Goal: Task Accomplishment & Management: Complete application form

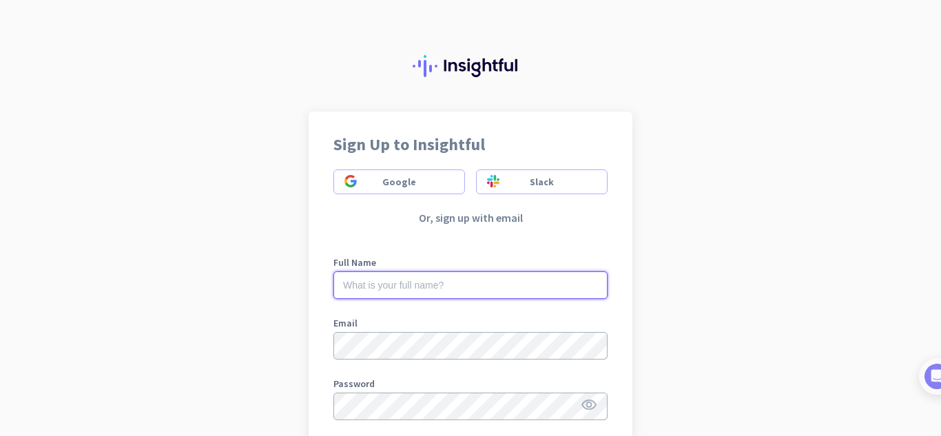
click at [394, 280] on input "text" at bounding box center [470, 285] width 274 height 28
type input "Nathan Ayua"
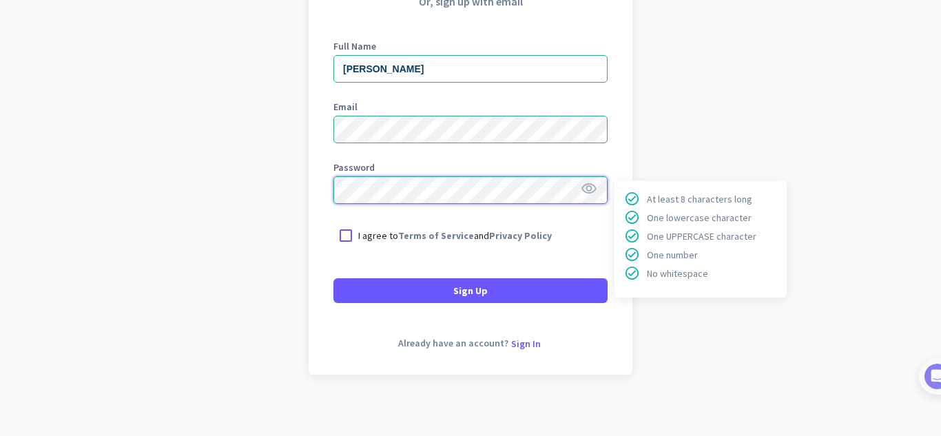
scroll to position [217, 0]
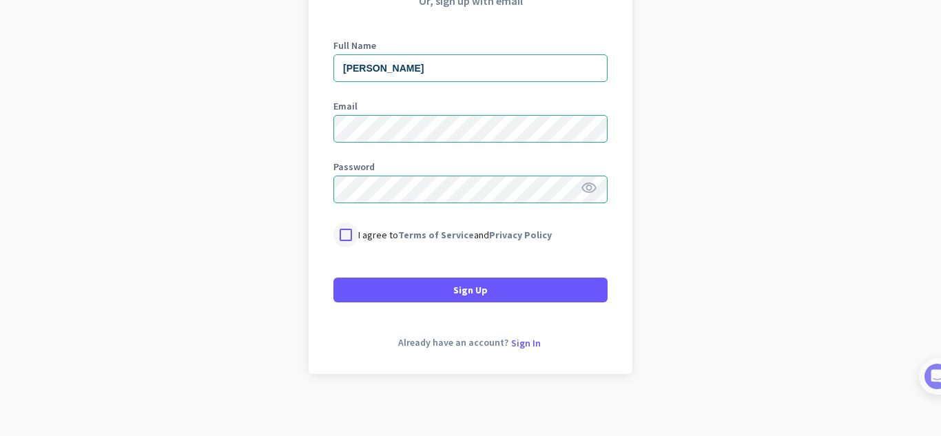
click at [344, 229] on div at bounding box center [345, 234] width 25 height 25
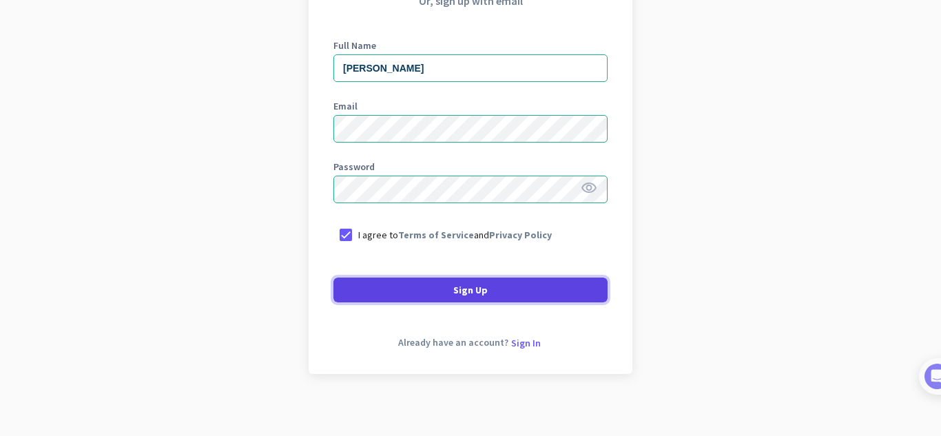
click at [453, 286] on span "Sign Up" at bounding box center [470, 290] width 34 height 14
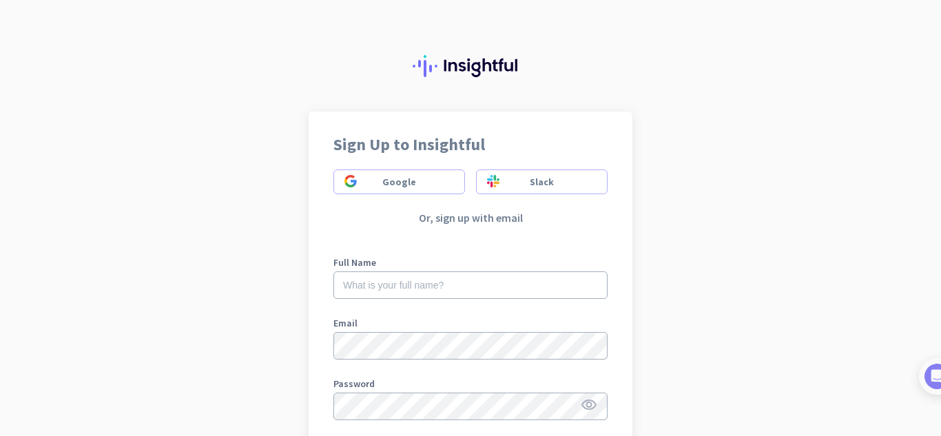
click at [769, 264] on div "Sign Up to Insightful Google Slack Or, sign up with email Full Name Email Passw…" at bounding box center [470, 218] width 941 height 436
click at [430, 283] on input "text" at bounding box center [470, 285] width 274 height 28
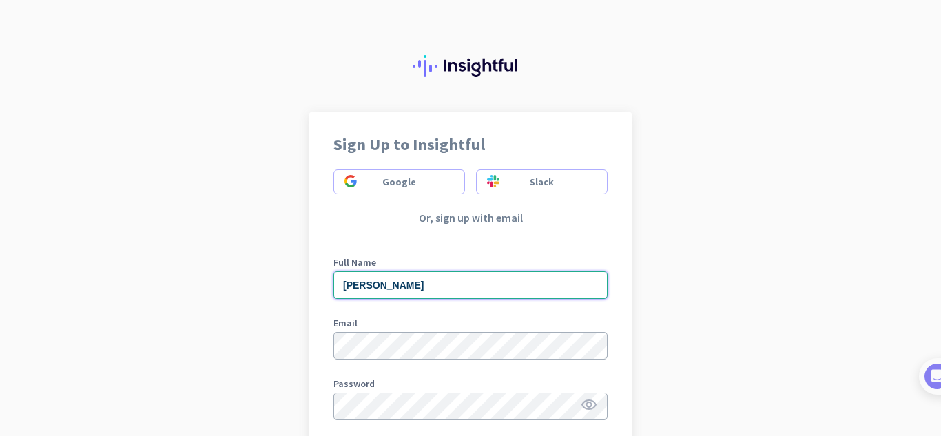
type input "Nathan Ayua"
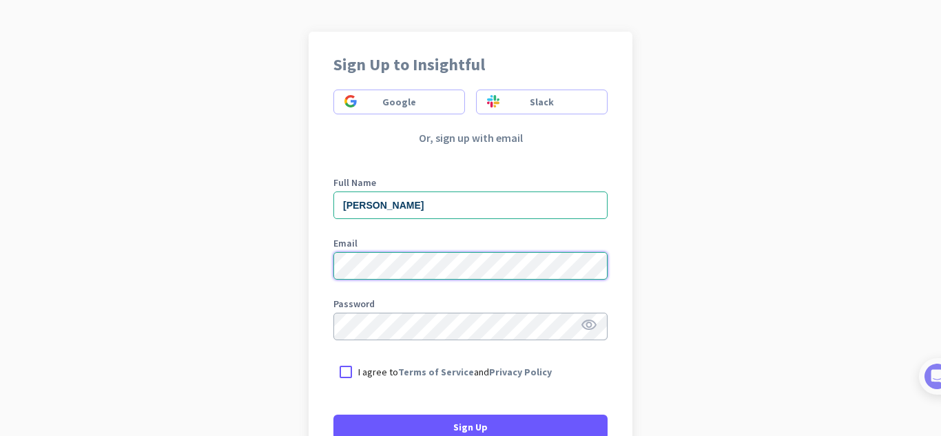
scroll to position [81, 0]
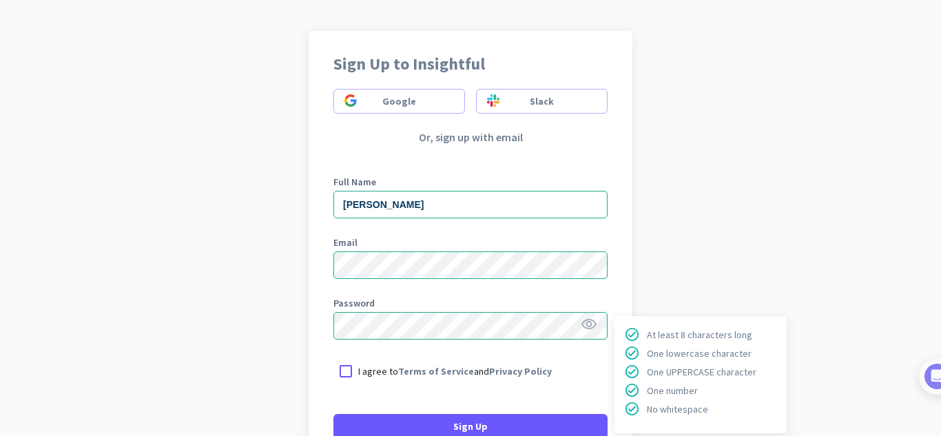
click at [589, 324] on icon "visibility" at bounding box center [589, 324] width 17 height 17
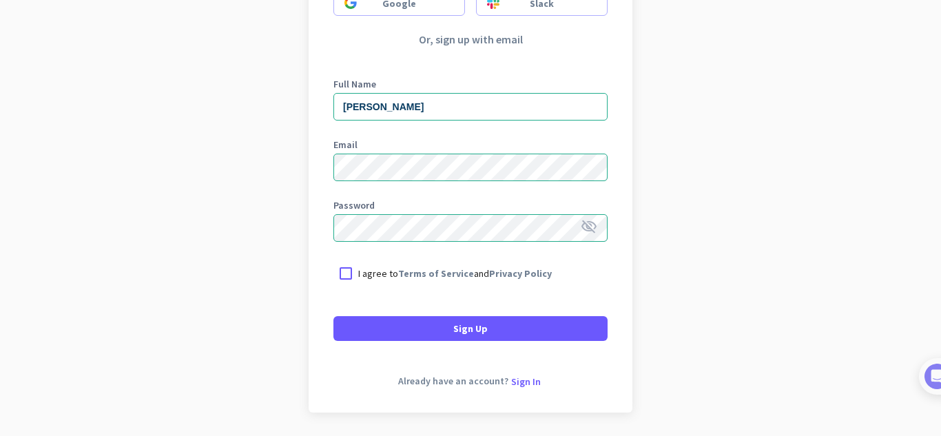
scroll to position [182, 0]
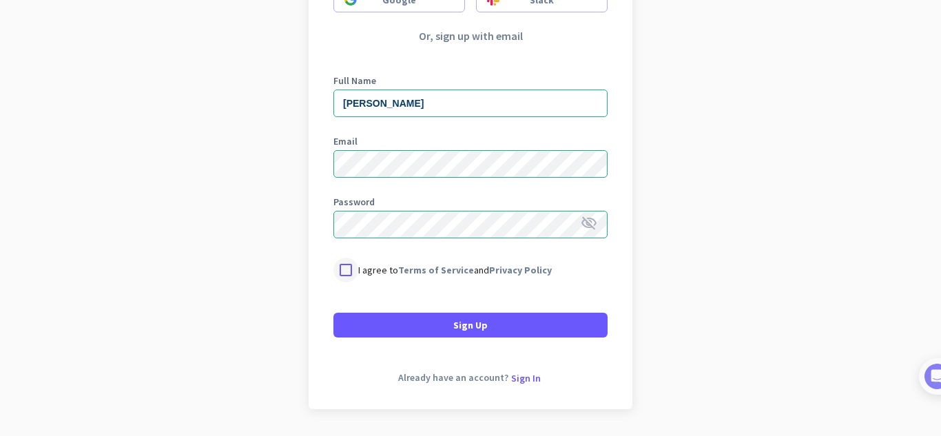
click at [347, 271] on div at bounding box center [345, 270] width 25 height 25
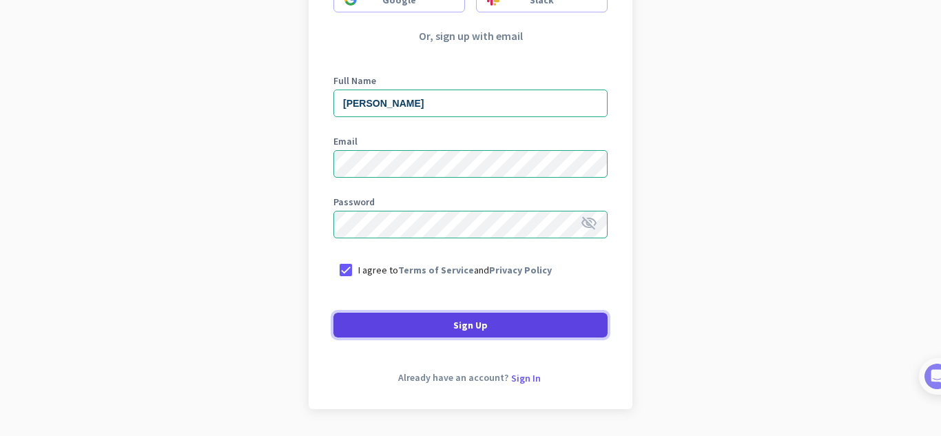
click at [443, 326] on span at bounding box center [470, 325] width 274 height 33
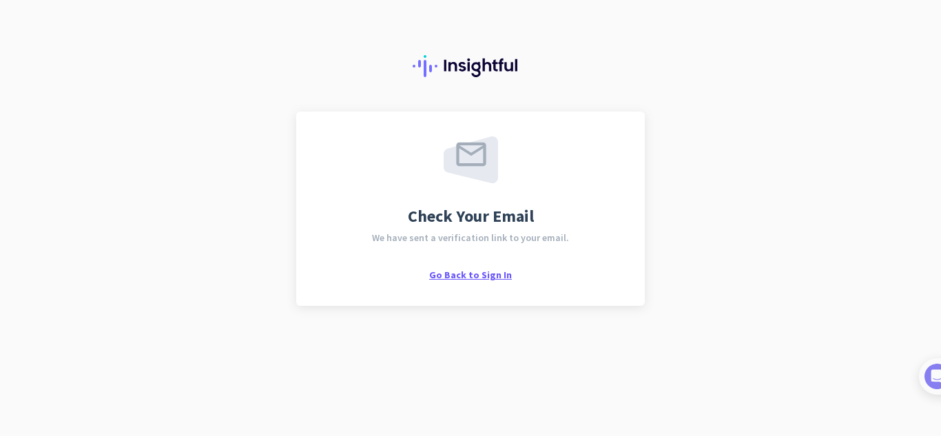
click at [453, 269] on span "Go Back to Sign In" at bounding box center [470, 275] width 83 height 12
